Goal: Task Accomplishment & Management: Complete application form

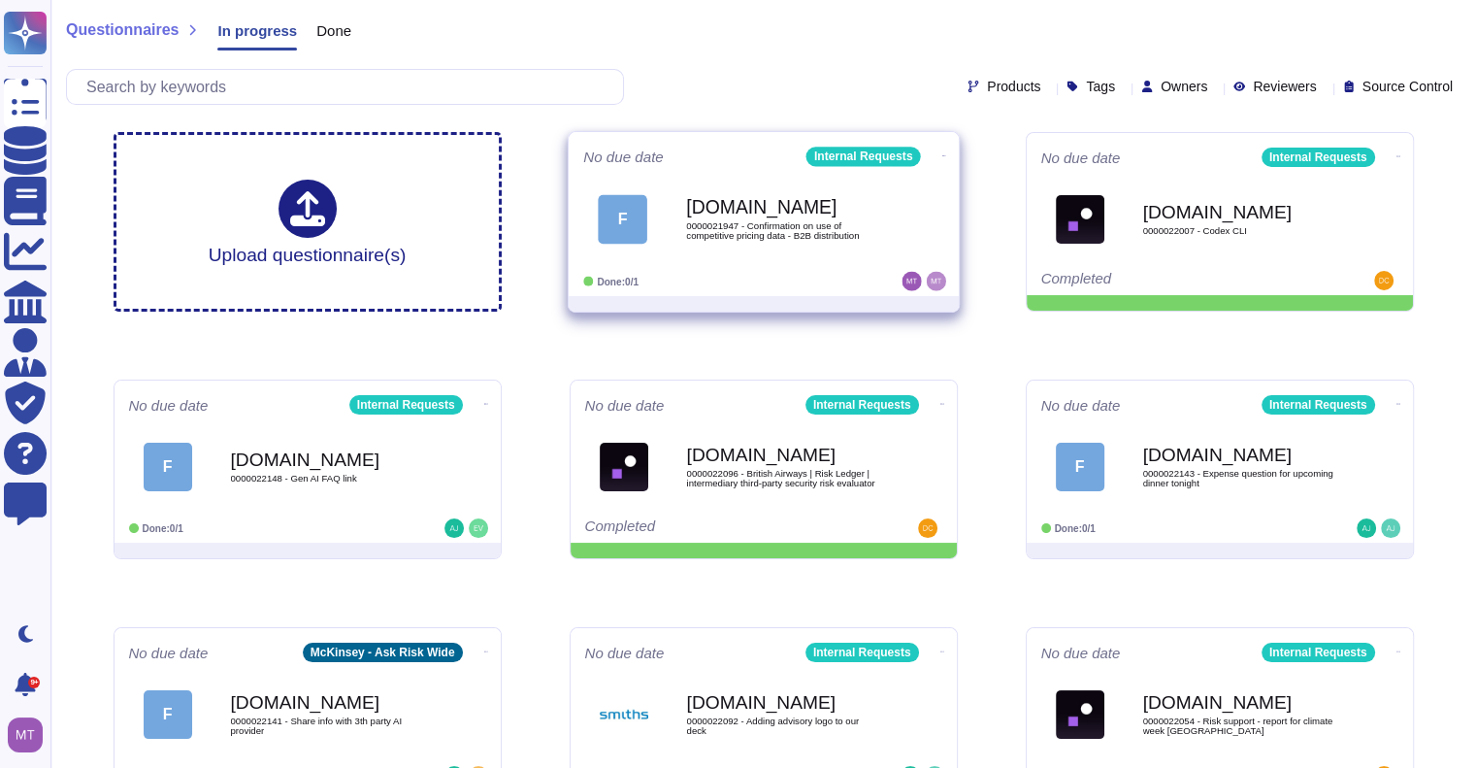
click at [775, 204] on b "[DOMAIN_NAME]" at bounding box center [784, 207] width 196 height 18
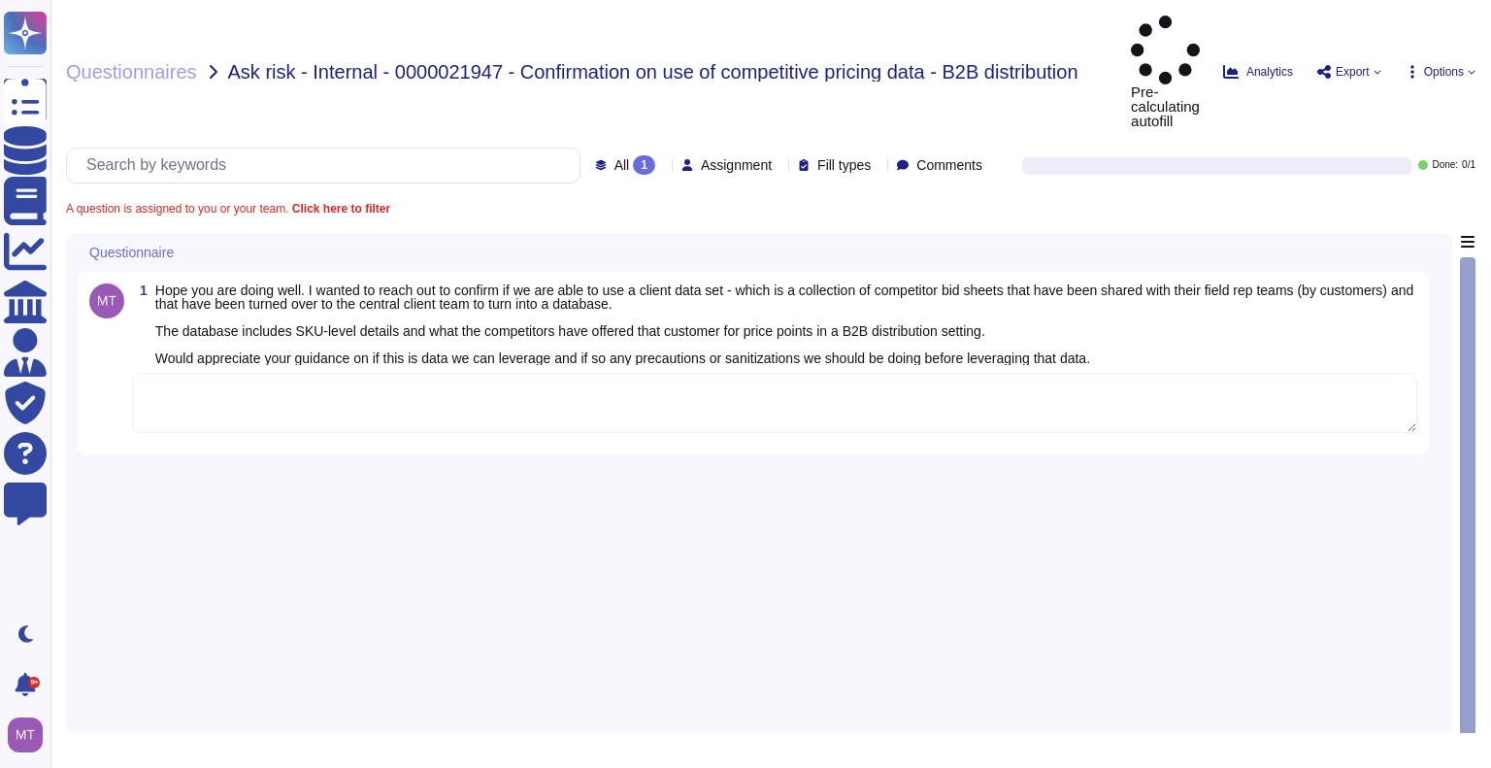
click at [315, 373] on textarea at bounding box center [774, 403] width 1285 height 60
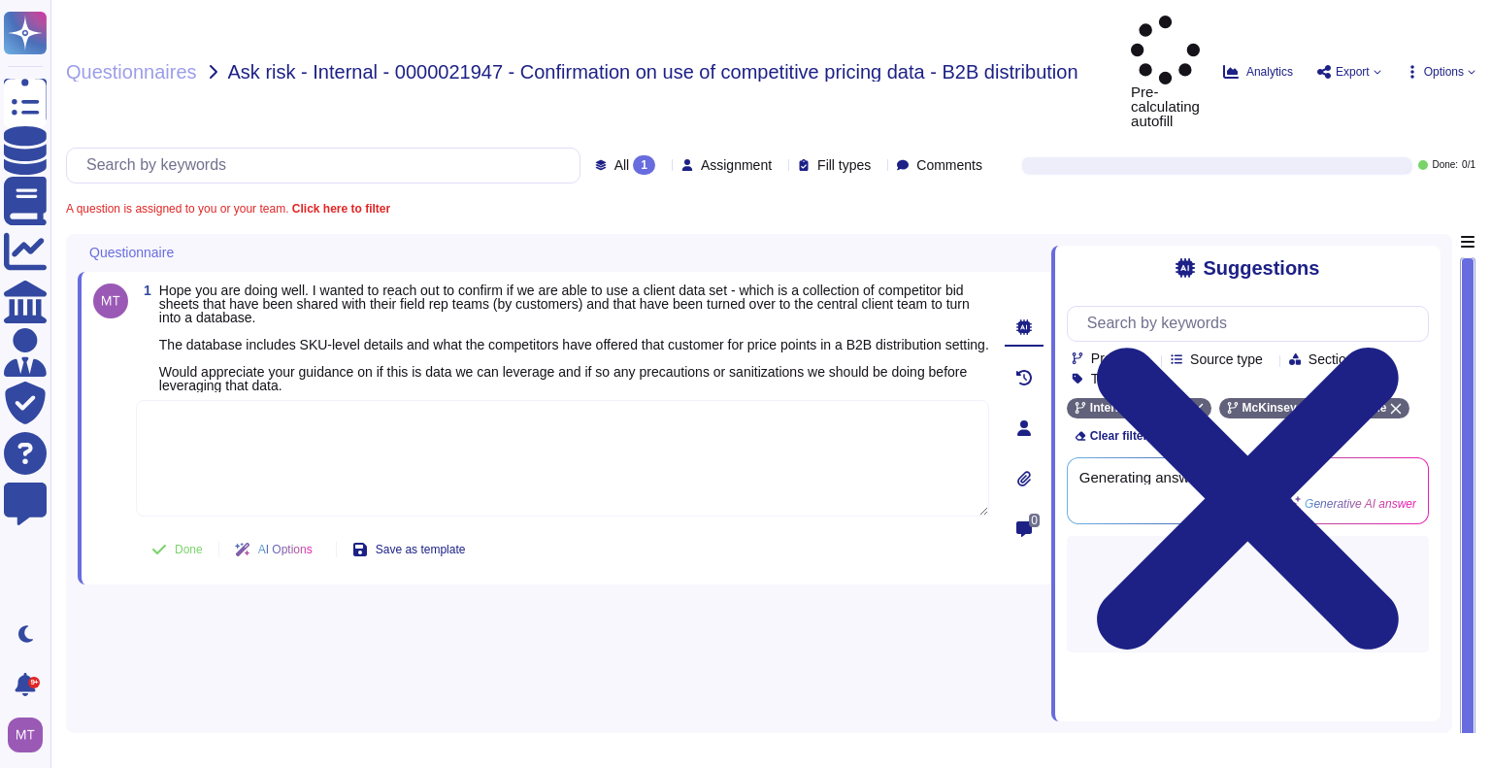
paste textarea "Thank you for sharing the Charge code of the engagement via slack. CC is 2517TY…"
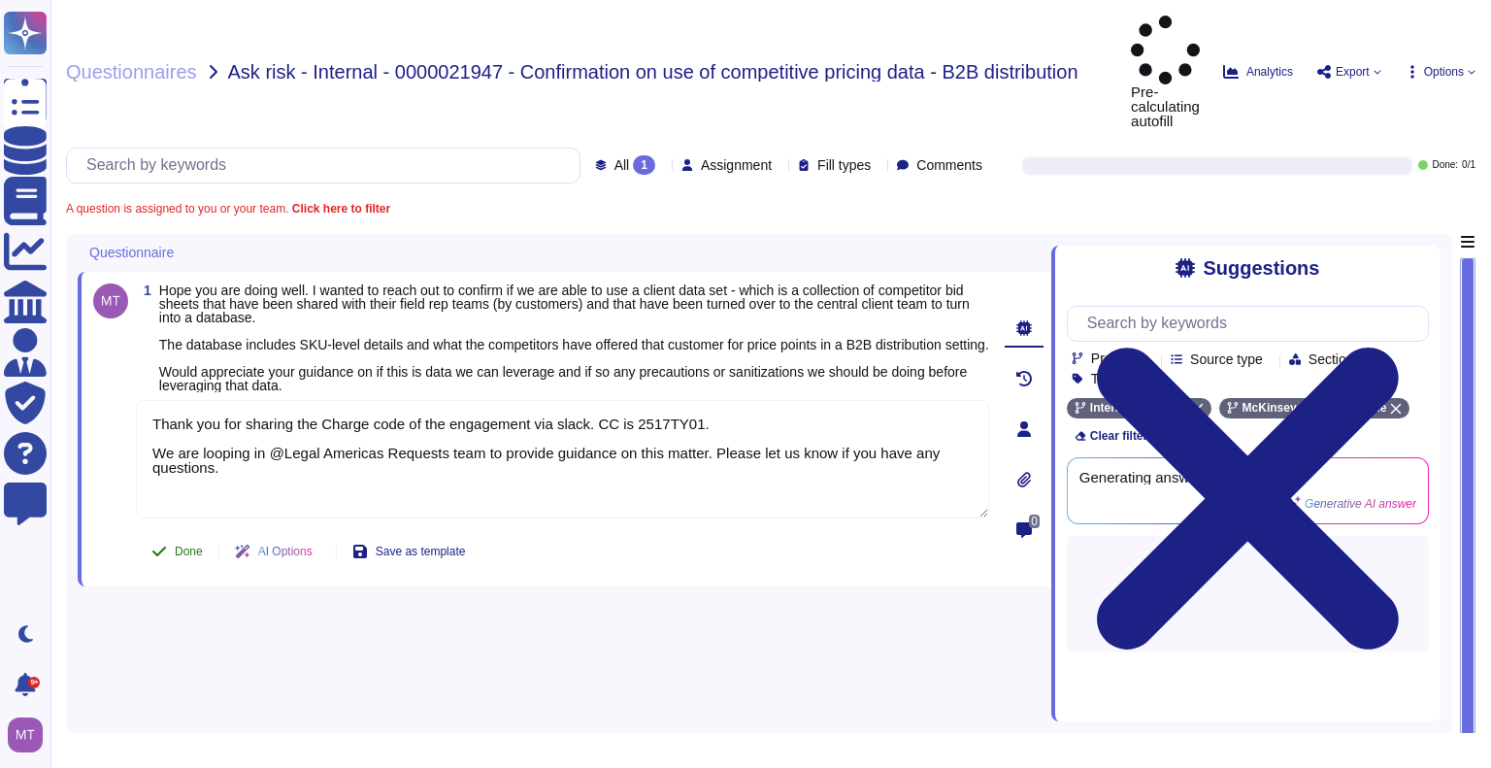
type textarea "Thank you for sharing the Charge code of the engagement via slack. CC is 2517TY…"
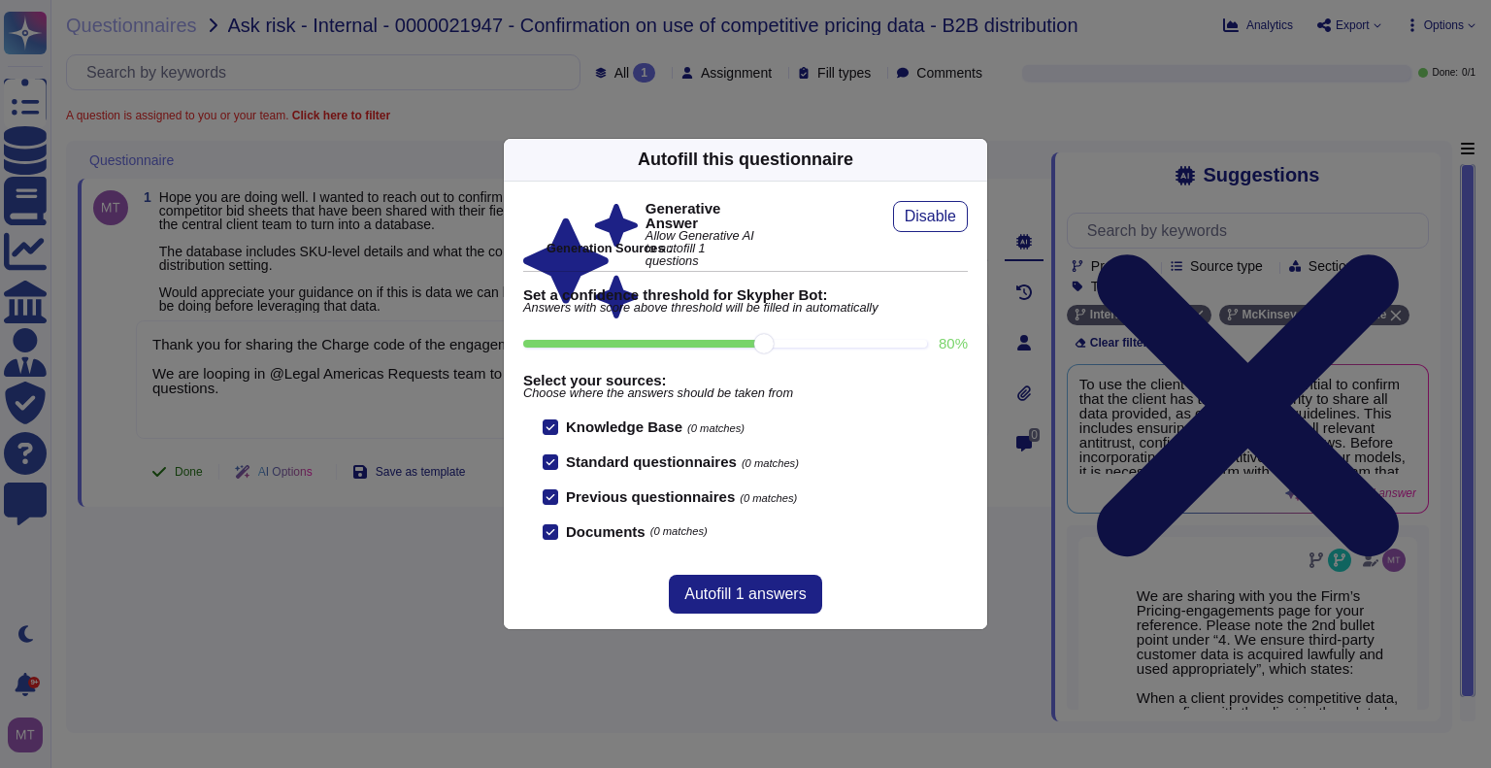
click at [155, 499] on div "Autofill this questionnaire Generative Answer Allow Generative AI to autofill 1…" at bounding box center [745, 384] width 1491 height 768
click at [170, 483] on div "Autofill this questionnaire Generative Answer Allow Generative AI to autofill 1…" at bounding box center [745, 384] width 1491 height 768
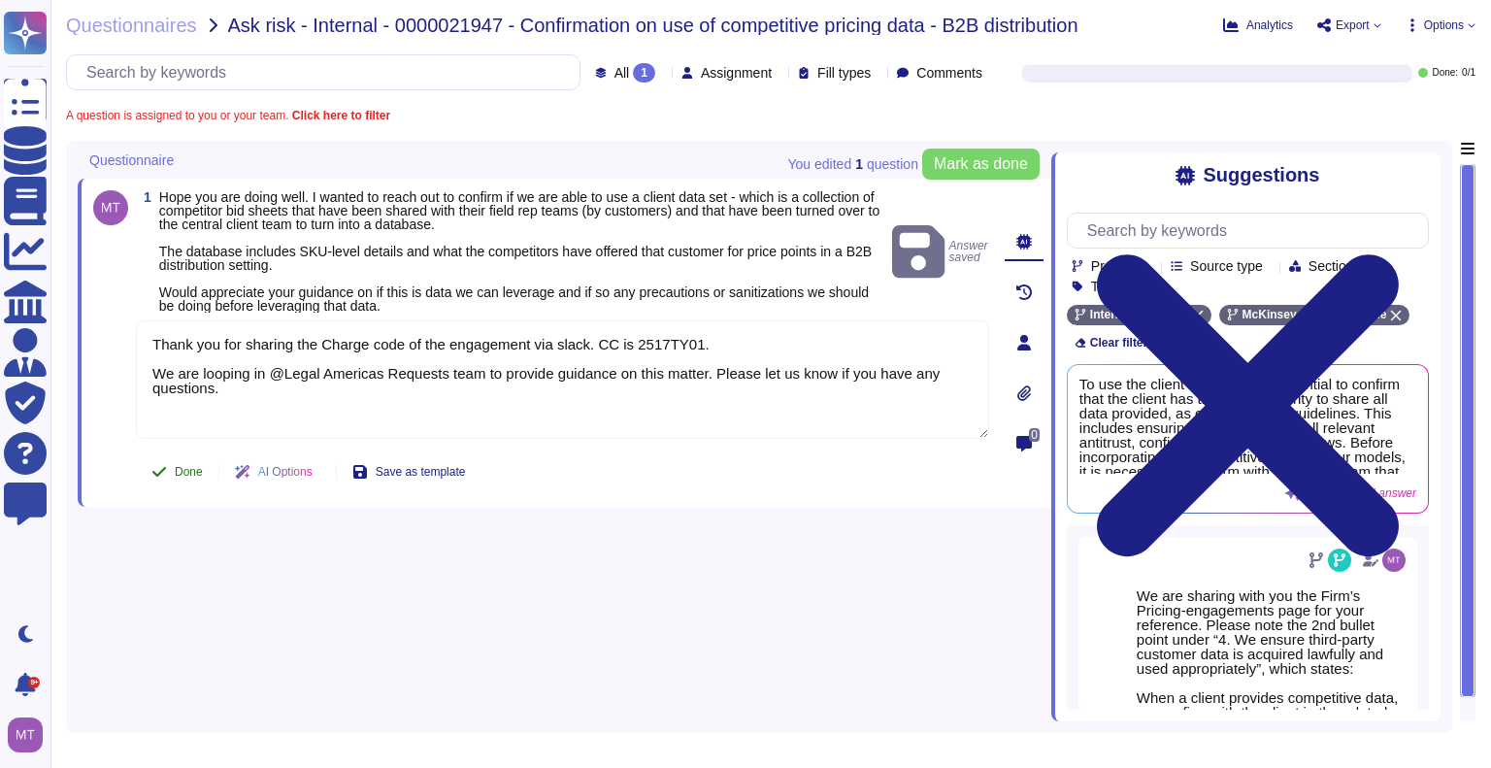
click at [180, 466] on span "Done" at bounding box center [189, 472] width 28 height 12
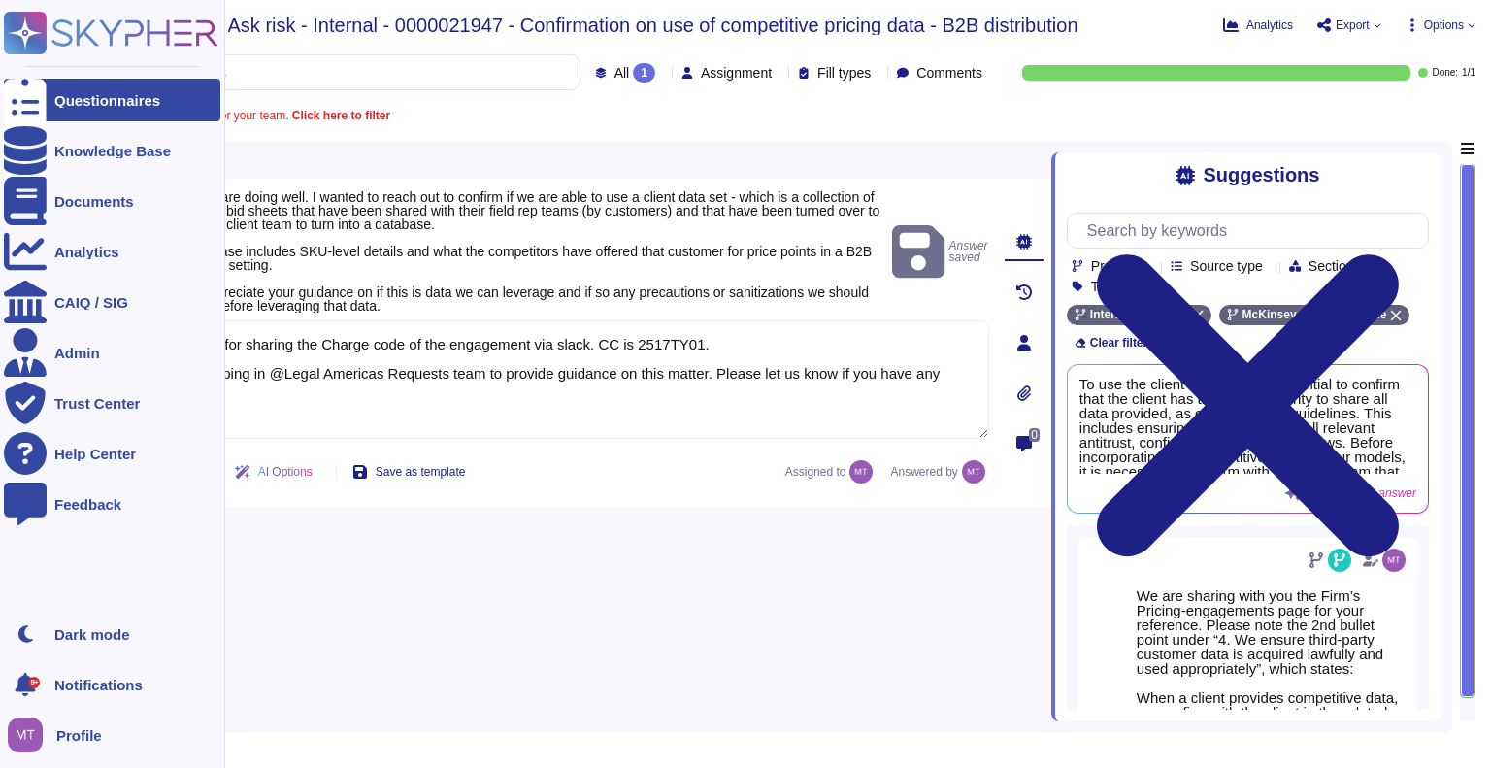
click at [24, 98] on icon at bounding box center [25, 100] width 43 height 57
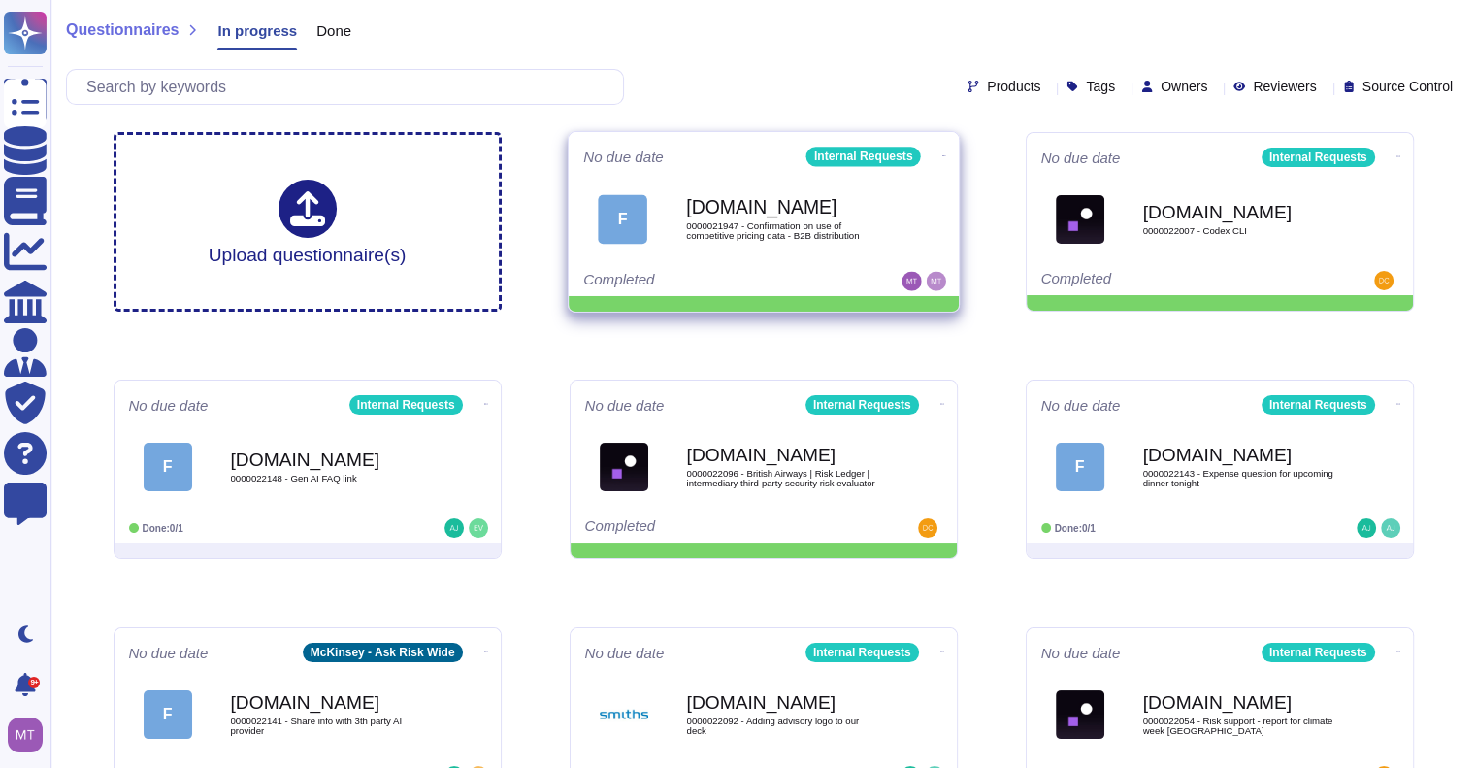
click at [823, 244] on div "[DOMAIN_NAME] 0000021947 - Confirmation on use of competitive pricing data - B2…" at bounding box center [784, 219] width 196 height 79
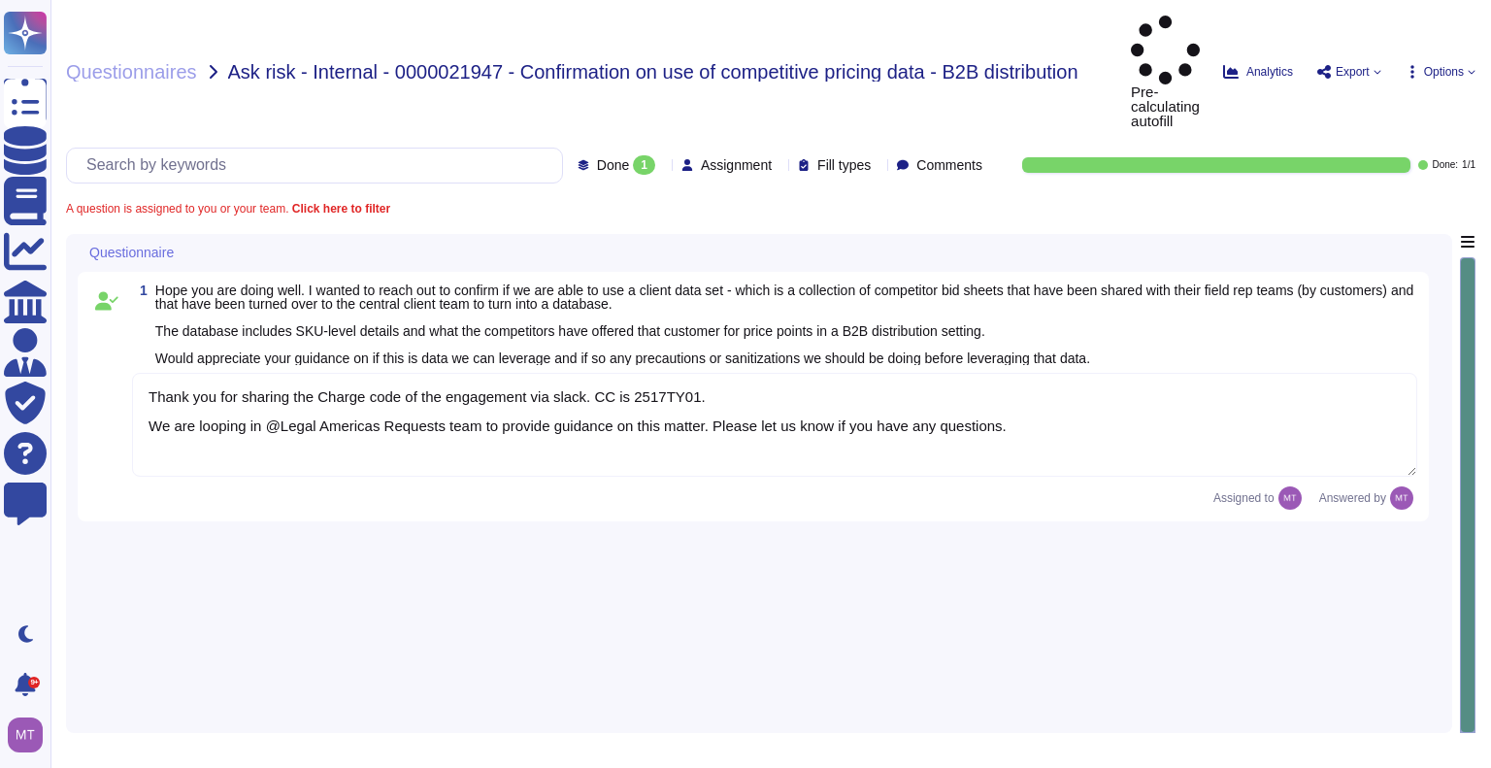
type textarea "Thank you for sharing the Charge code of the engagement via slack. CC is 2517TY…"
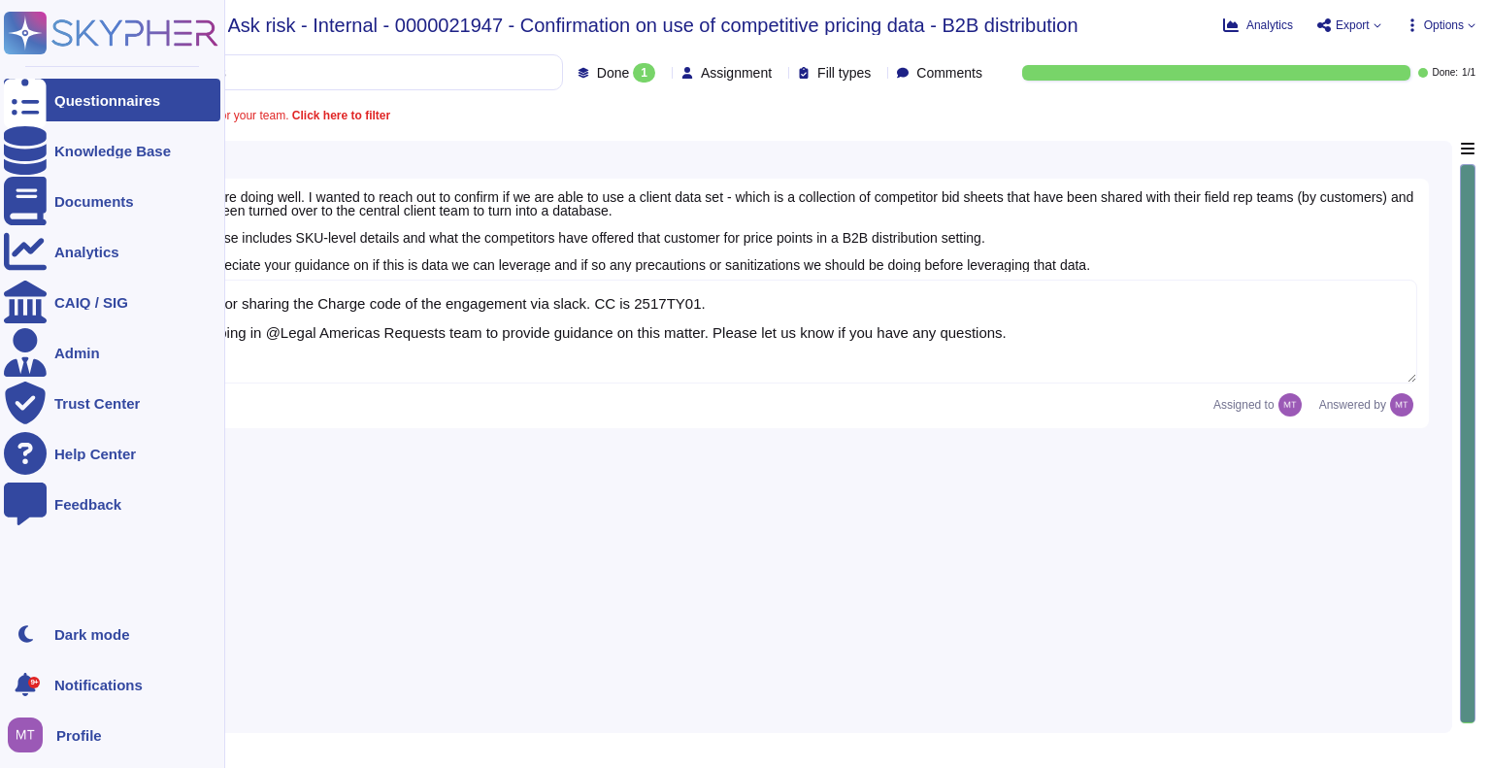
click at [39, 100] on div at bounding box center [25, 100] width 43 height 43
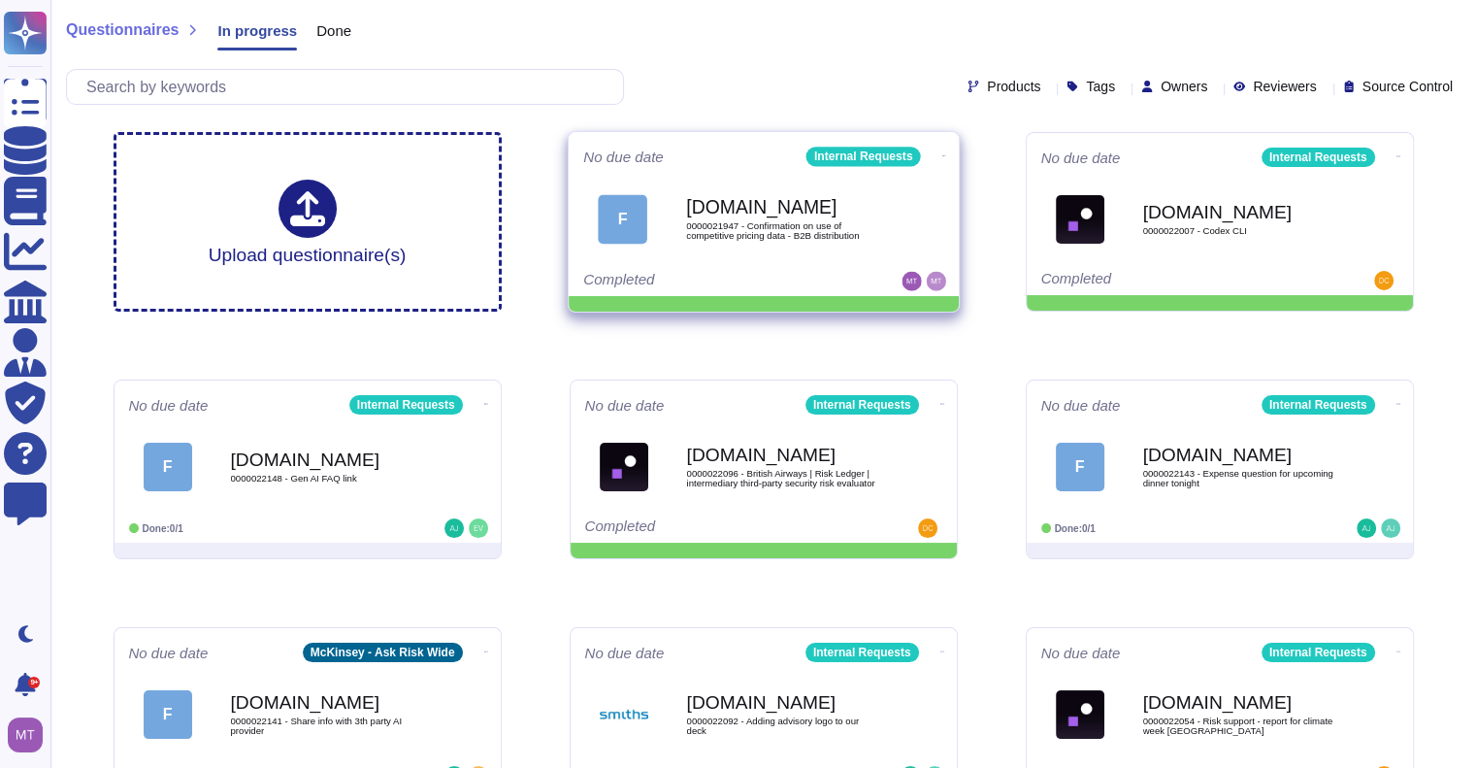
click at [942, 153] on icon at bounding box center [944, 155] width 4 height 5
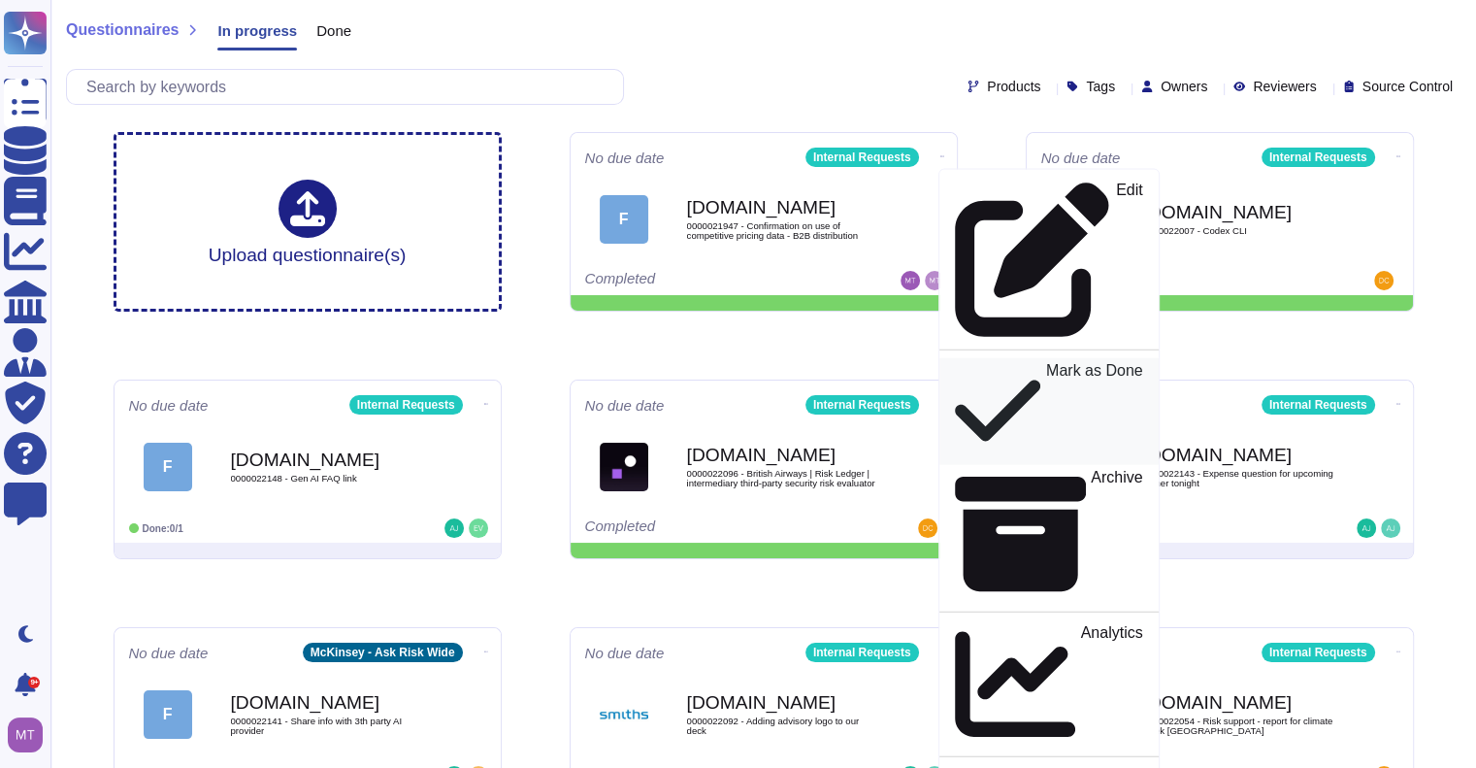
click at [1045, 363] on p "Mark as Done" at bounding box center [1093, 412] width 97 height 98
